Goal: Information Seeking & Learning: Learn about a topic

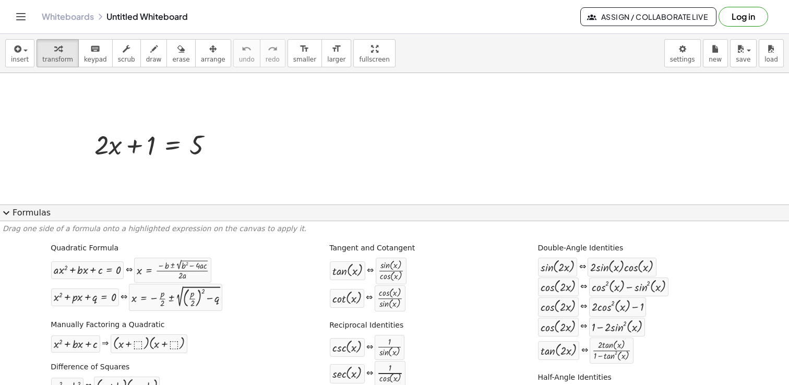
scroll to position [35, 0]
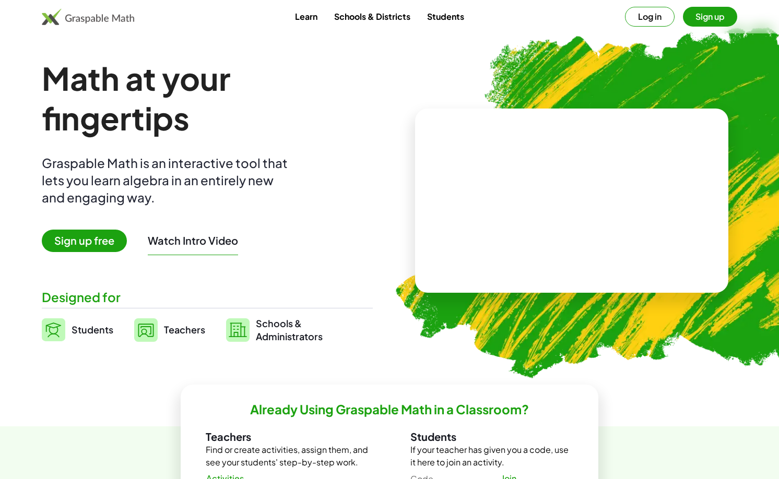
click at [644, 13] on button "Log in" at bounding box center [650, 17] width 50 height 20
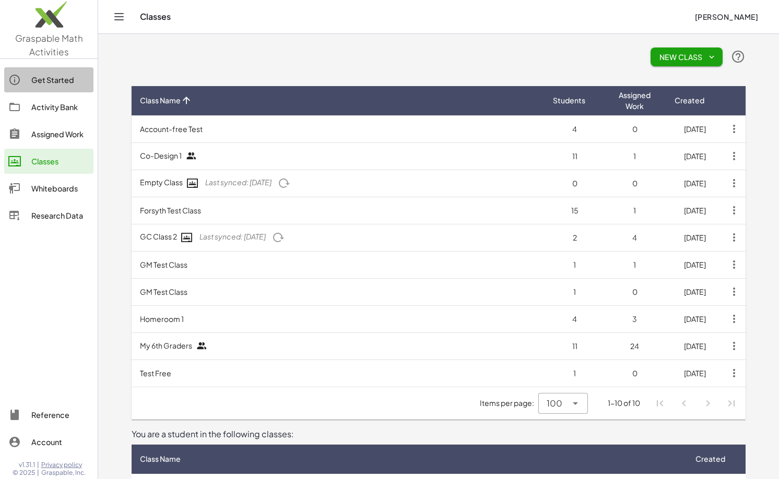
click at [63, 76] on div "Get Started" at bounding box center [60, 80] width 58 height 13
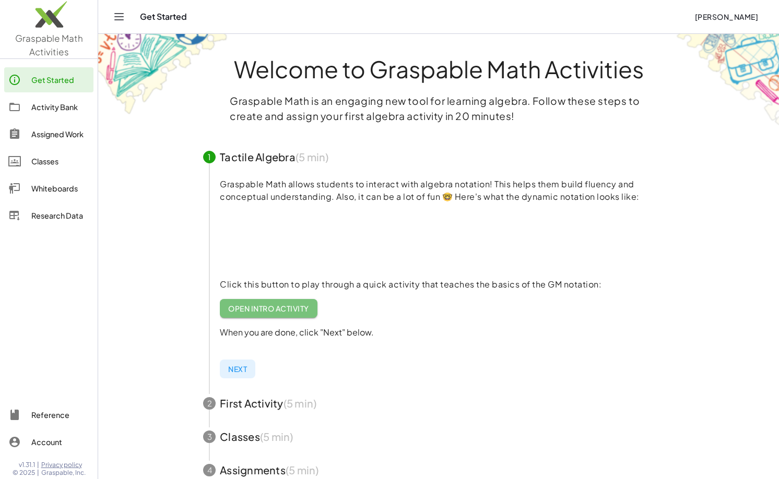
click at [274, 314] on link "Open Intro Activity" at bounding box center [269, 308] width 98 height 19
click at [268, 304] on span "Open Intro Activity" at bounding box center [268, 308] width 81 height 9
click at [267, 311] on span "Open Intro Activity" at bounding box center [268, 308] width 81 height 9
click at [258, 314] on link "Open Intro Activity" at bounding box center [269, 308] width 98 height 19
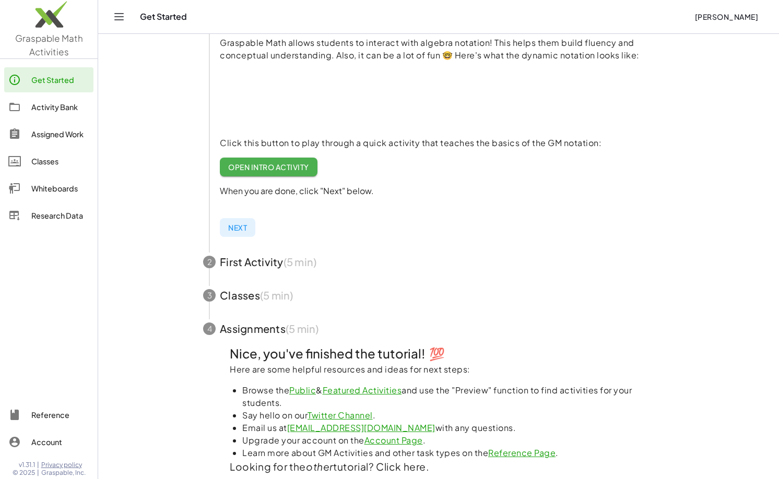
scroll to position [149, 0]
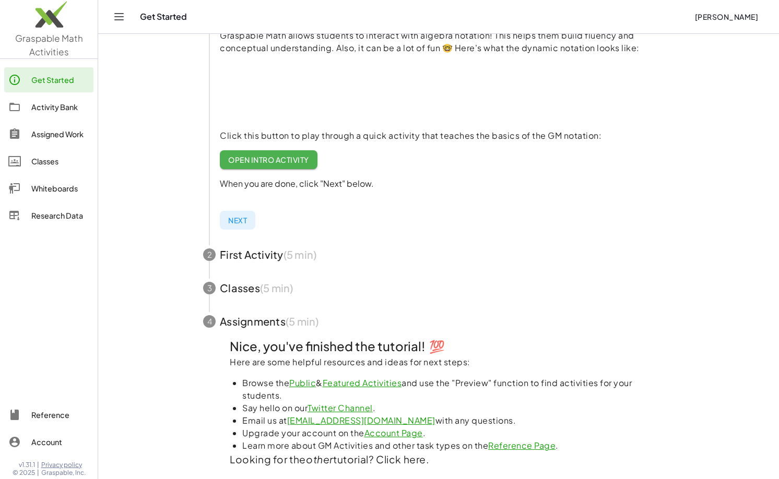
click at [245, 216] on span "Next" at bounding box center [237, 220] width 19 height 9
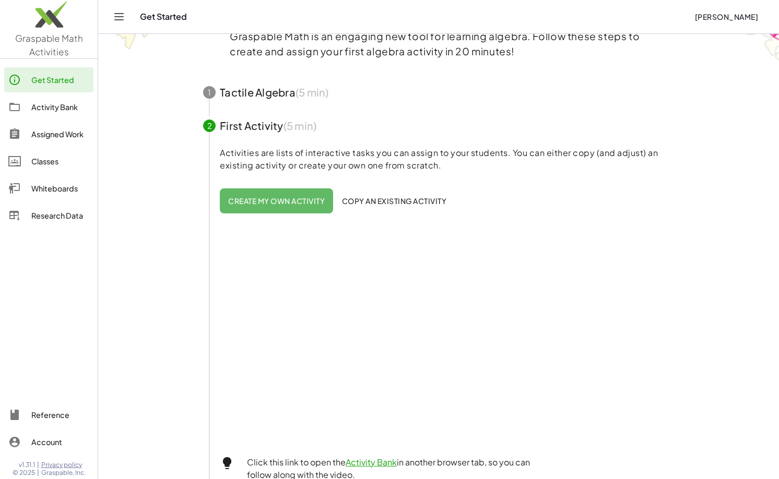
scroll to position [0, 0]
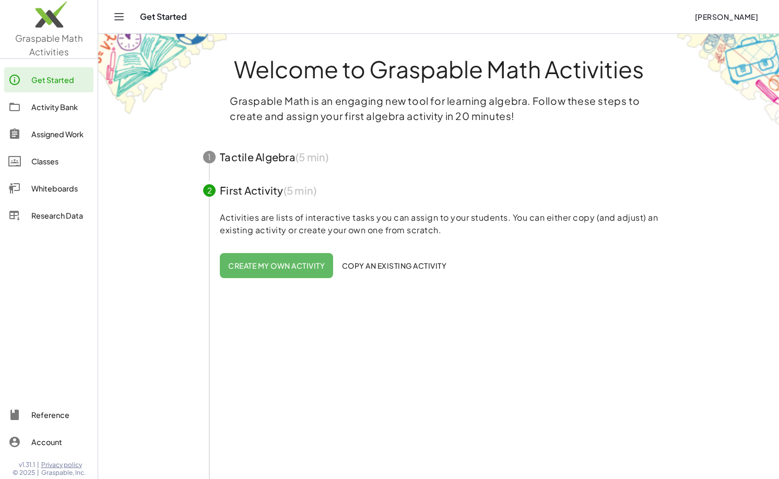
click at [58, 105] on div "Activity Bank" at bounding box center [60, 107] width 58 height 13
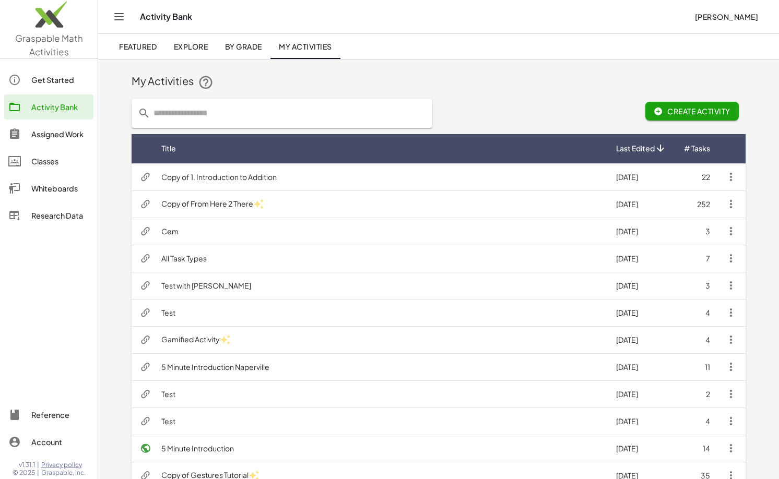
click at [197, 47] on span "Explore" at bounding box center [190, 46] width 34 height 9
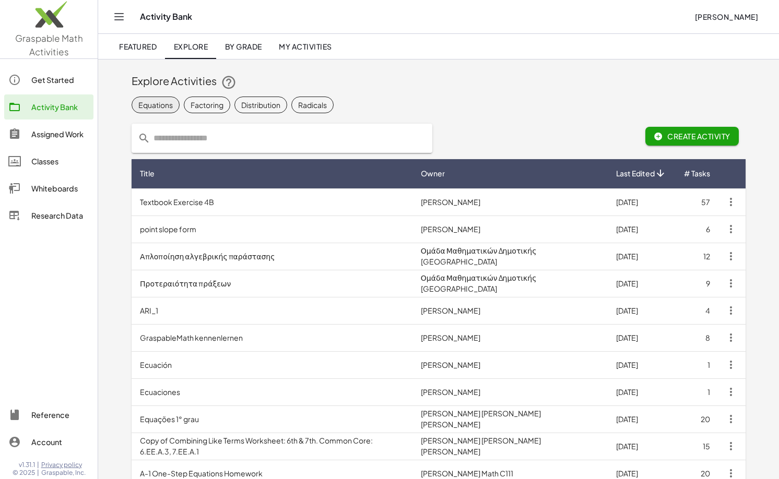
click at [171, 106] on div "Equations" at bounding box center [155, 105] width 34 height 11
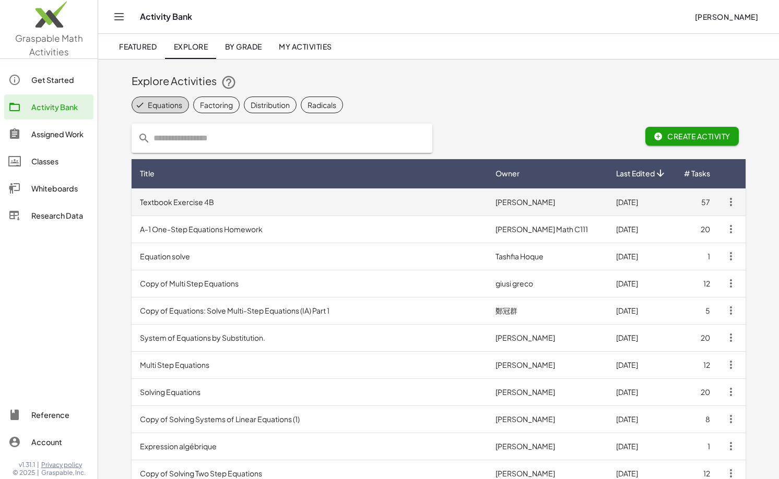
click at [347, 205] on td "Textbook Exercise 4B" at bounding box center [310, 201] width 356 height 27
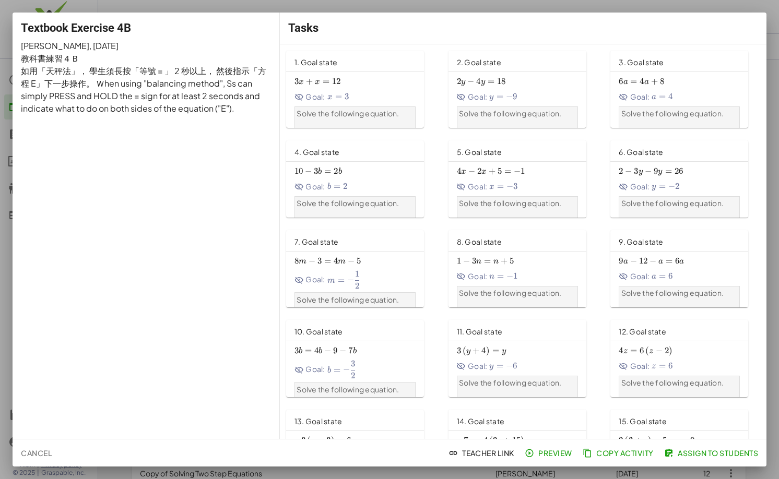
click at [439, 11] on div at bounding box center [389, 239] width 779 height 479
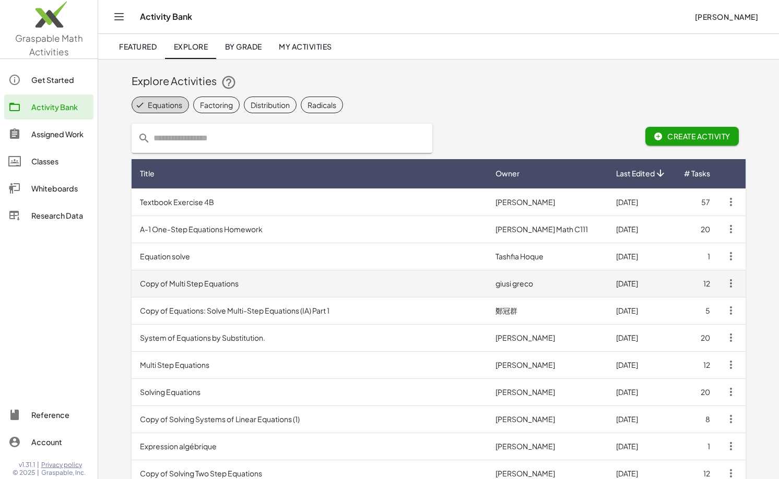
click at [243, 287] on td "Copy of Multi Step Equations" at bounding box center [310, 283] width 356 height 27
